Goal: Information Seeking & Learning: Check status

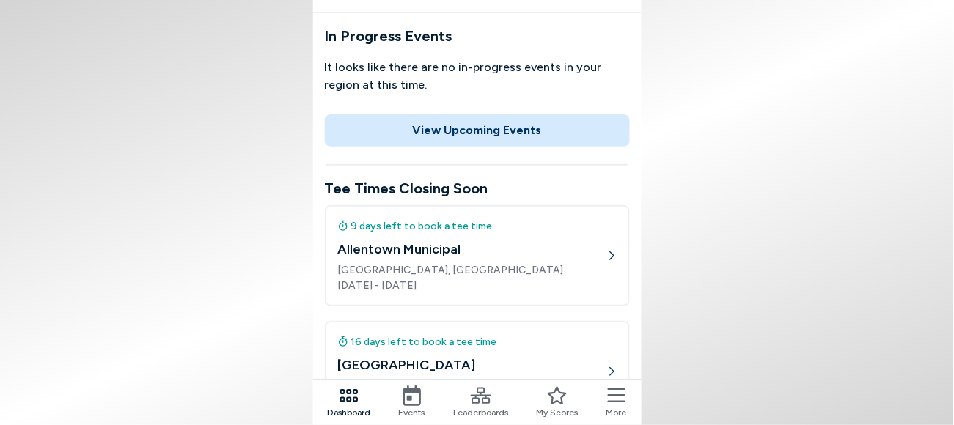
scroll to position [183, 0]
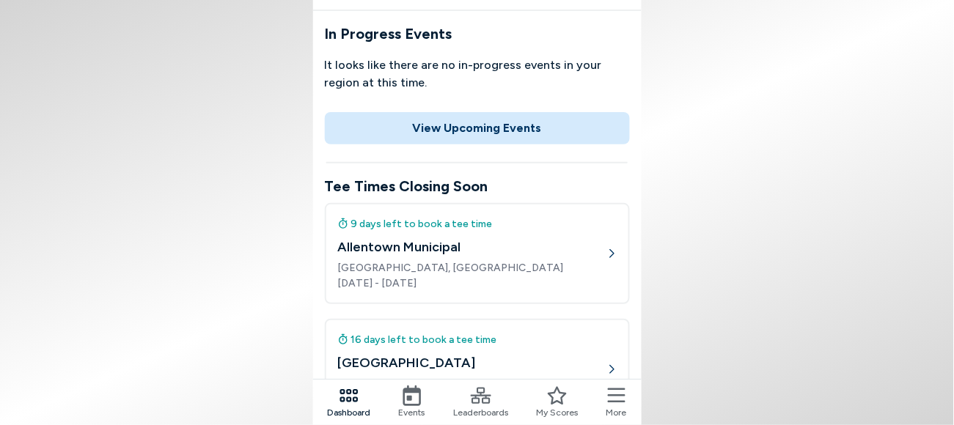
click at [502, 112] on button "View Upcoming Events" at bounding box center [477, 128] width 305 height 32
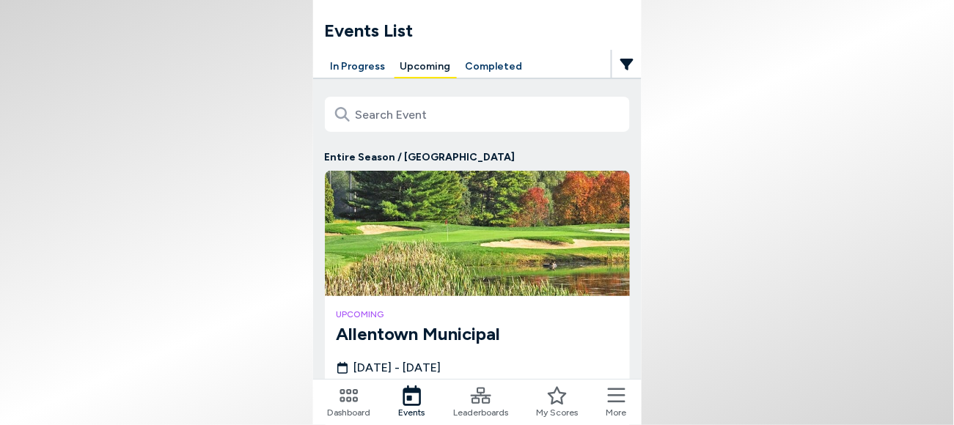
click at [480, 402] on icon at bounding box center [481, 396] width 21 height 16
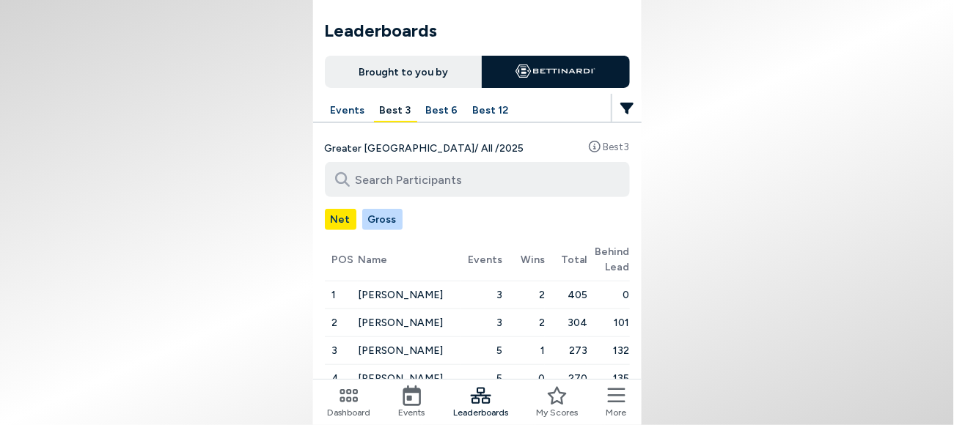
click at [439, 289] on span "[PERSON_NAME]" at bounding box center [400, 295] width 85 height 12
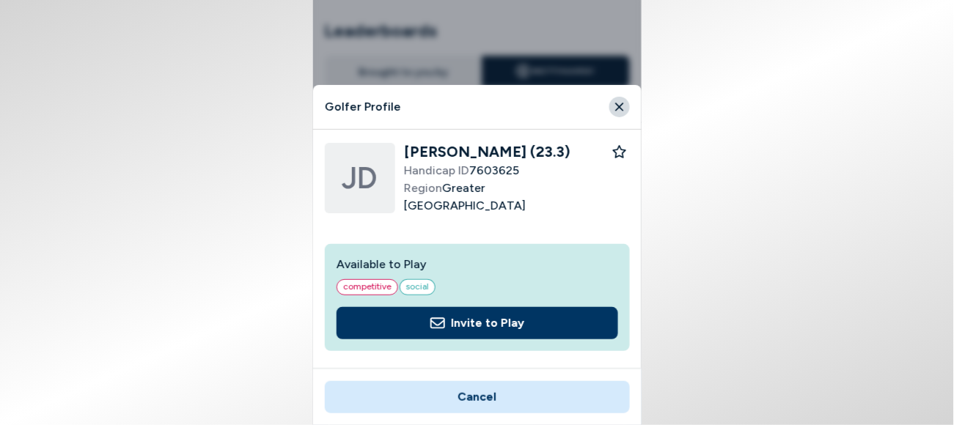
click at [615, 103] on icon "Close" at bounding box center [619, 107] width 8 height 8
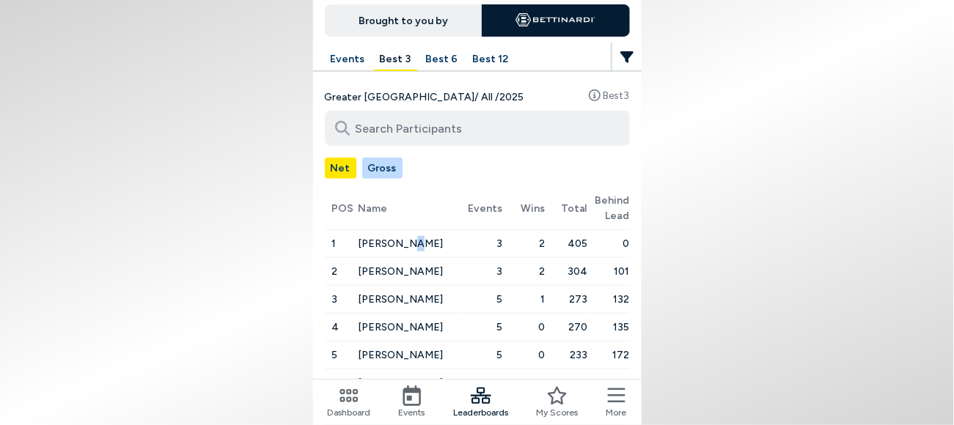
scroll to position [92, 0]
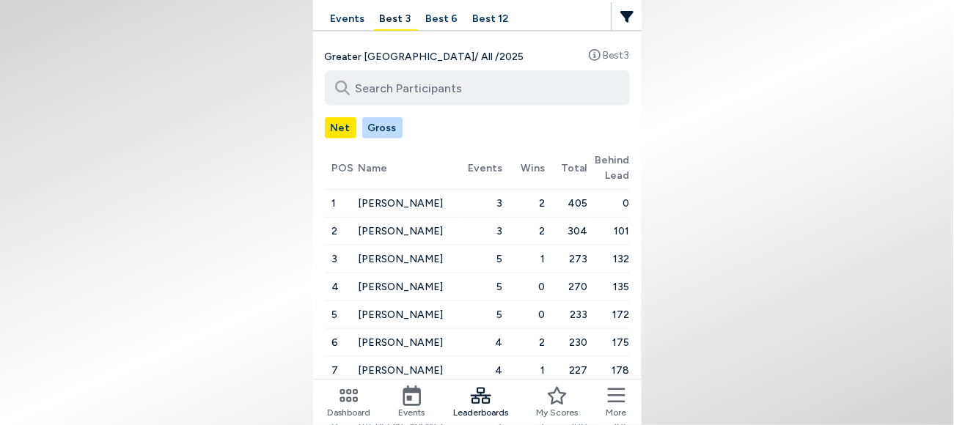
click at [437, 225] on span "[PERSON_NAME]" at bounding box center [400, 231] width 85 height 12
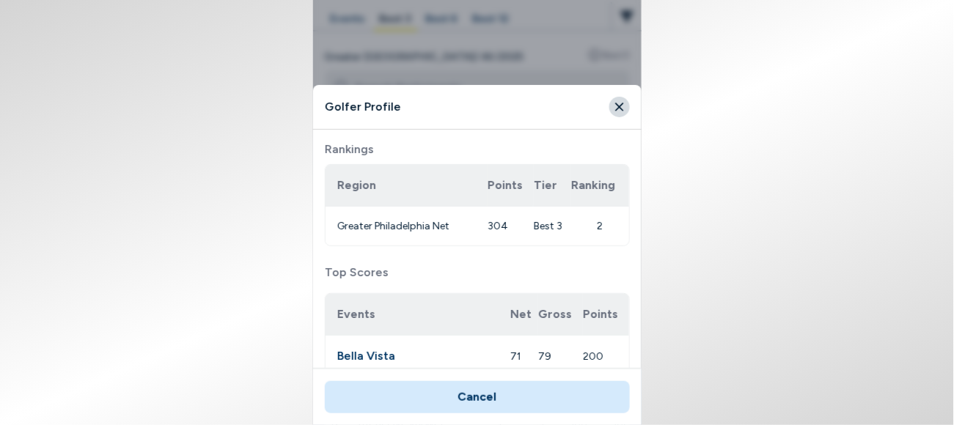
scroll to position [538, 0]
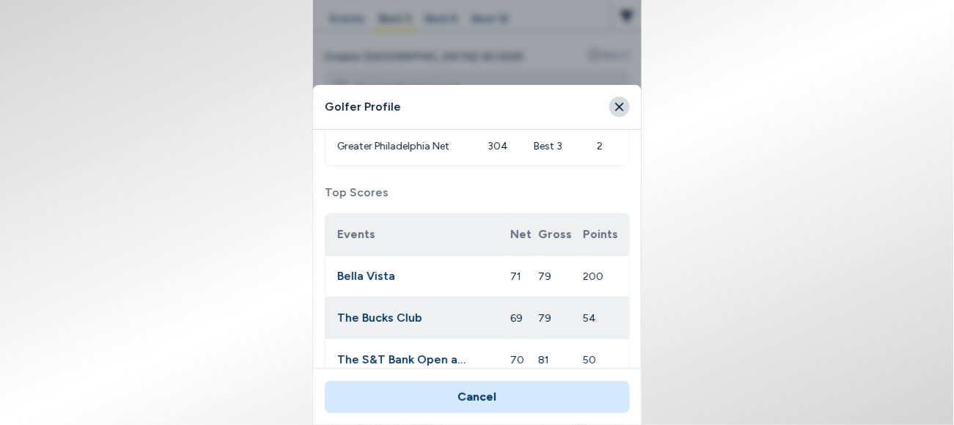
click at [613, 100] on icon "Close" at bounding box center [619, 106] width 13 height 13
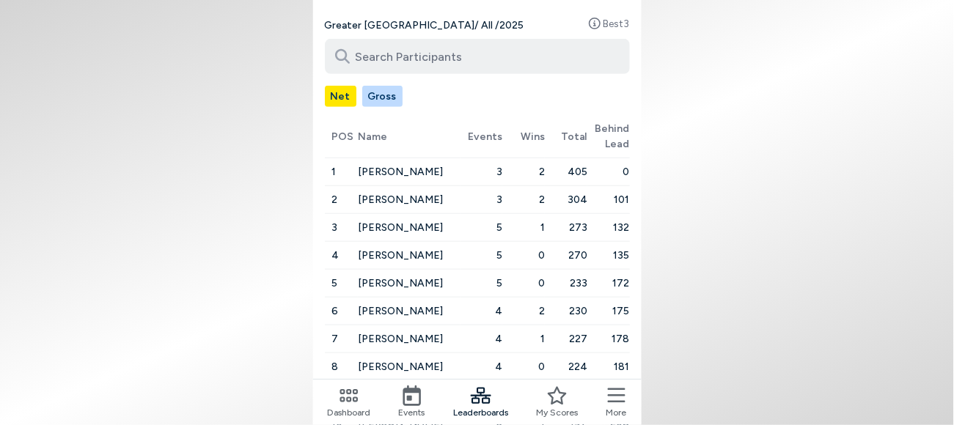
scroll to position [154, 0]
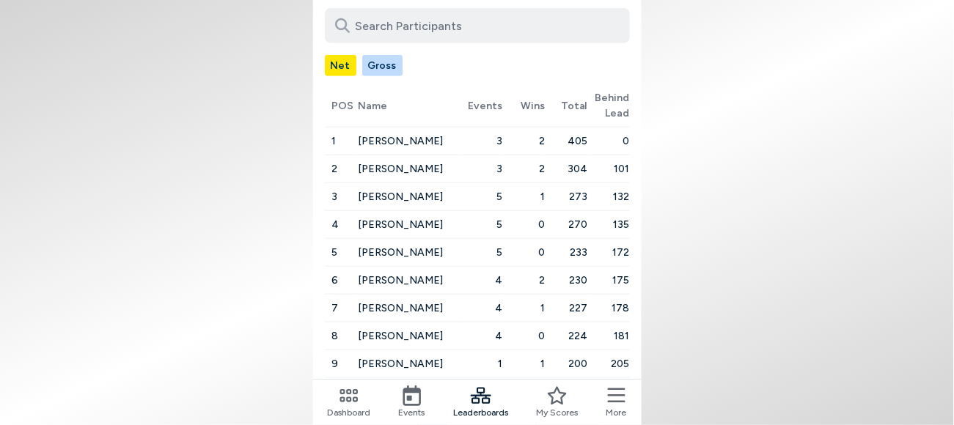
click at [469, 418] on button "2" at bounding box center [462, 432] width 29 height 29
click at [479, 418] on button "3" at bounding box center [477, 432] width 29 height 29
click at [488, 418] on button "4" at bounding box center [491, 432] width 29 height 29
click at [489, 418] on button "5" at bounding box center [491, 432] width 29 height 29
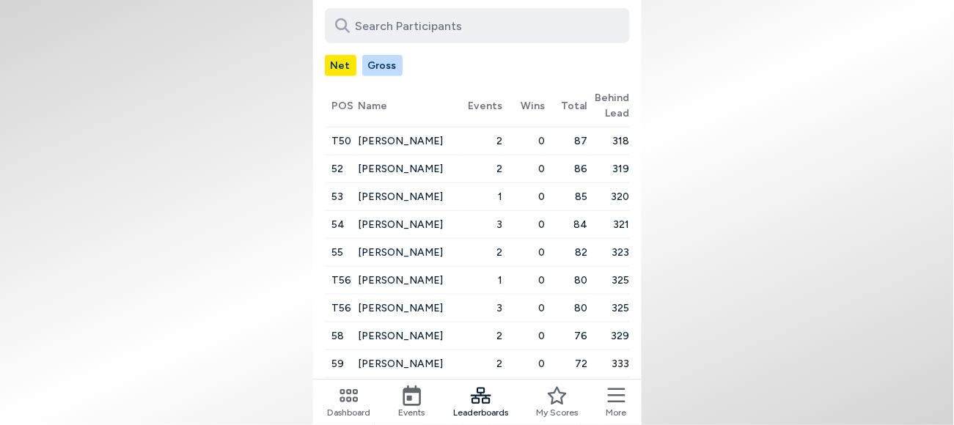
click at [501, 418] on button "7" at bounding box center [506, 432] width 29 height 29
click at [502, 418] on button "8" at bounding box center [506, 432] width 29 height 29
click at [505, 418] on button "9" at bounding box center [506, 432] width 29 height 29
click at [505, 418] on button "10" at bounding box center [506, 432] width 29 height 29
click at [505, 418] on button "11" at bounding box center [506, 432] width 29 height 29
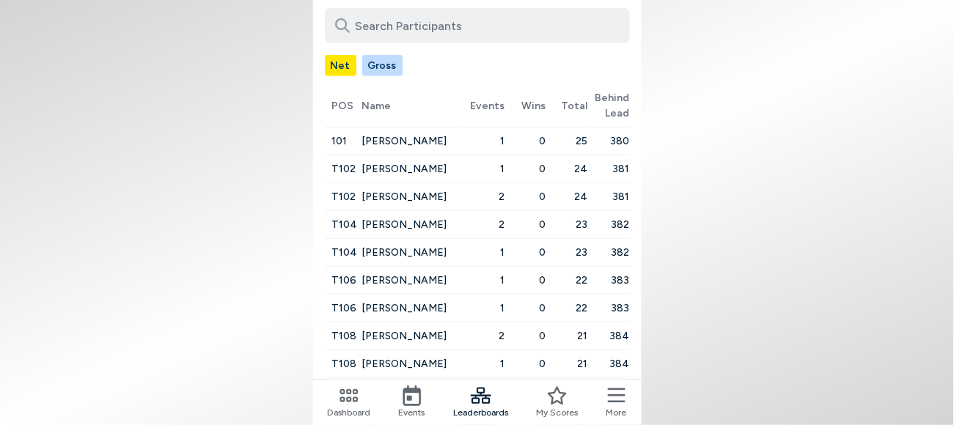
click at [498, 418] on button "12" at bounding box center [506, 432] width 29 height 29
click at [501, 418] on button "13" at bounding box center [506, 432] width 29 height 29
drag, startPoint x: 724, startPoint y: 257, endPoint x: 700, endPoint y: 288, distance: 39.2
click at [722, 258] on body "Leaderboards Brought to you by Events Best 3 Best 6 Best 12 Greater [GEOGRAPHIC…" at bounding box center [477, 212] width 954 height 425
